Goal: Information Seeking & Learning: Learn about a topic

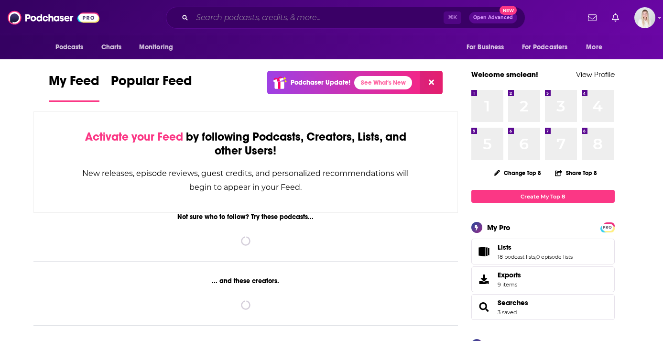
click at [264, 19] on input "Search podcasts, credits, & more..." at bounding box center [317, 17] width 251 height 15
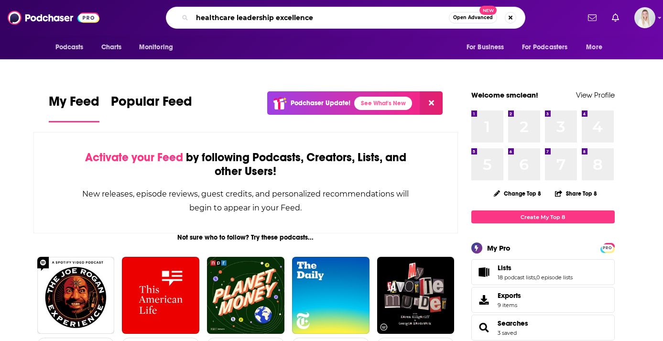
type input "healthcare leadership excellence"
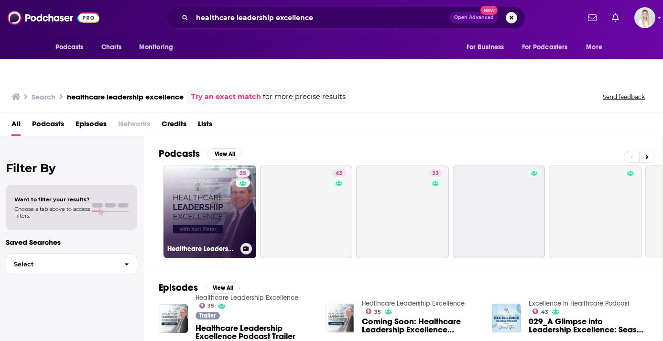
click at [195, 181] on link "35 Healthcare Leadership Excellence" at bounding box center [209, 211] width 93 height 93
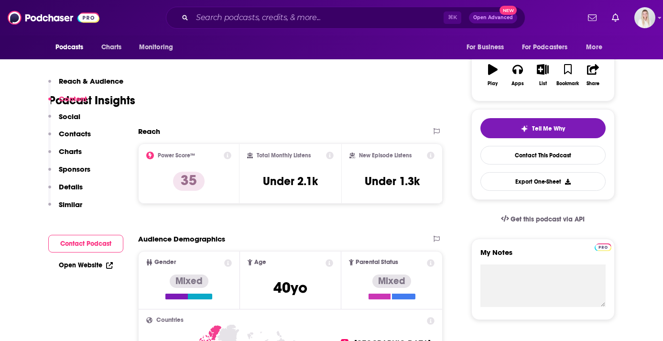
scroll to position [99, 0]
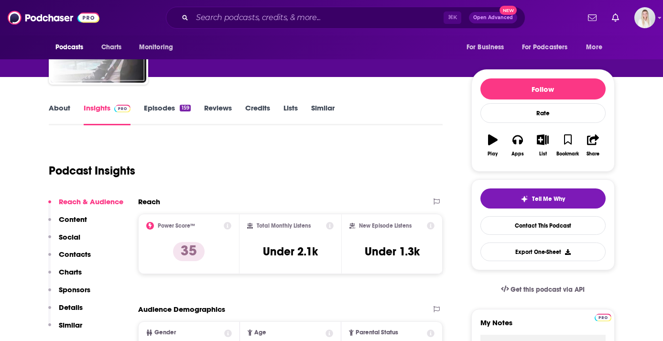
click at [69, 103] on link "About" at bounding box center [59, 114] width 21 height 22
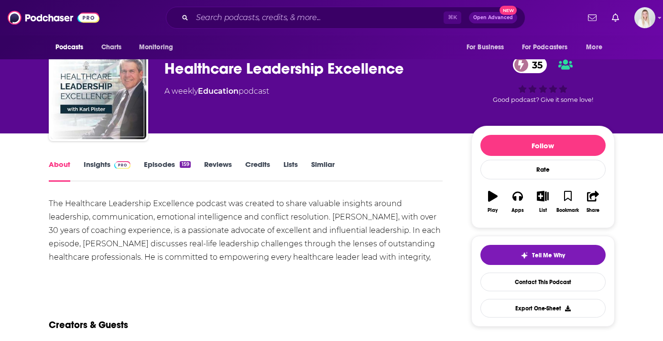
scroll to position [46, 0]
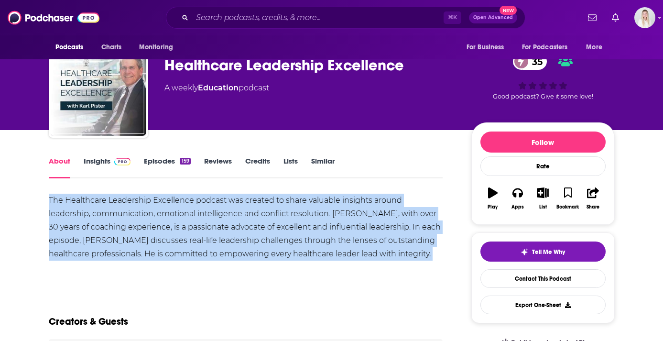
drag, startPoint x: 446, startPoint y: 235, endPoint x: 33, endPoint y: 179, distance: 416.4
copy div "The Healthcare Leadership Excellence podcast was created to share valuable insi…"
click at [106, 156] on link "Insights" at bounding box center [107, 167] width 47 height 22
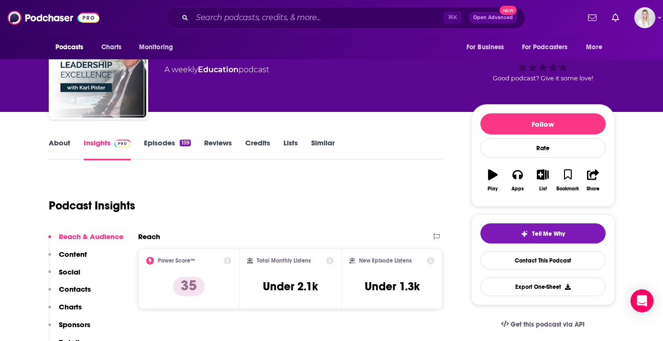
scroll to position [69, 0]
